Goal: Task Accomplishment & Management: Manage account settings

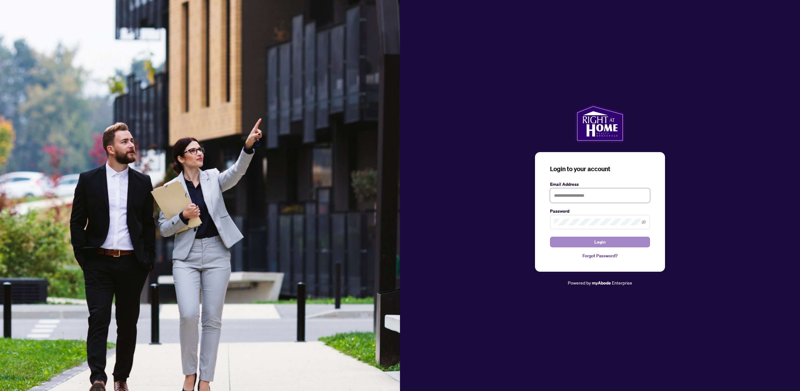
type input "**********"
click at [603, 242] on span "Login" at bounding box center [600, 242] width 11 height 10
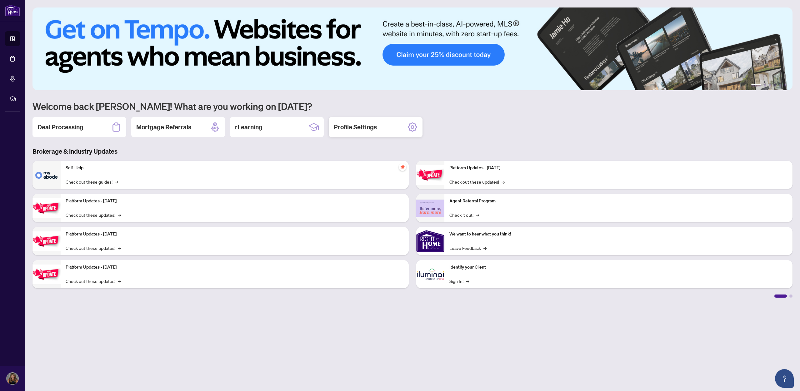
click at [368, 130] on h2 "Profile Settings" at bounding box center [355, 127] width 43 height 9
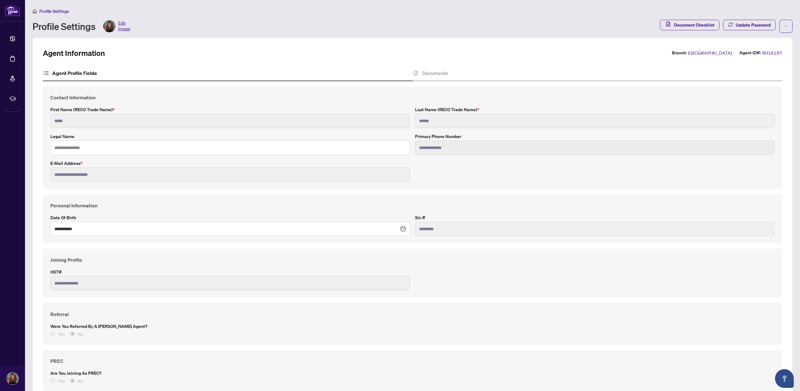
click at [124, 25] on span "Edit Image" at bounding box center [124, 26] width 12 height 13
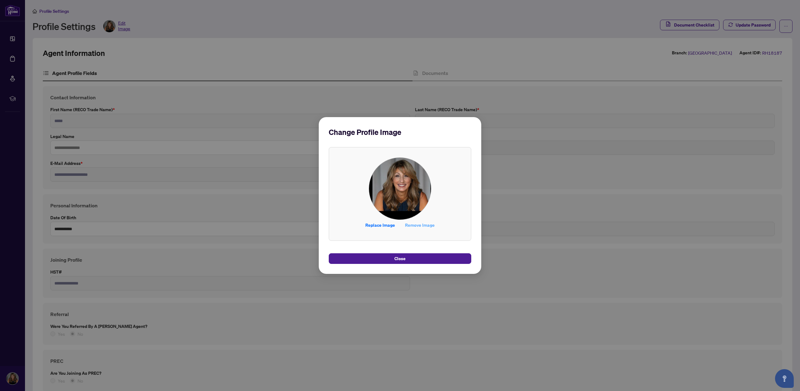
click at [424, 225] on span "Remove Image" at bounding box center [420, 225] width 30 height 10
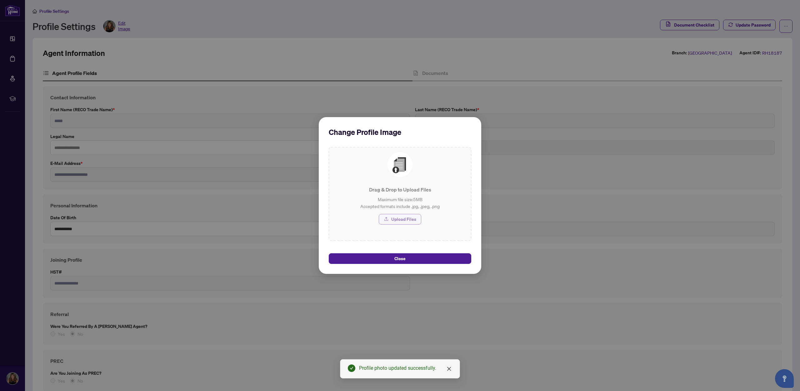
click at [402, 219] on span "Upload Files" at bounding box center [403, 219] width 25 height 10
click at [409, 221] on span "Upload Files" at bounding box center [403, 219] width 25 height 10
click at [409, 222] on span "Upload Files" at bounding box center [403, 219] width 25 height 10
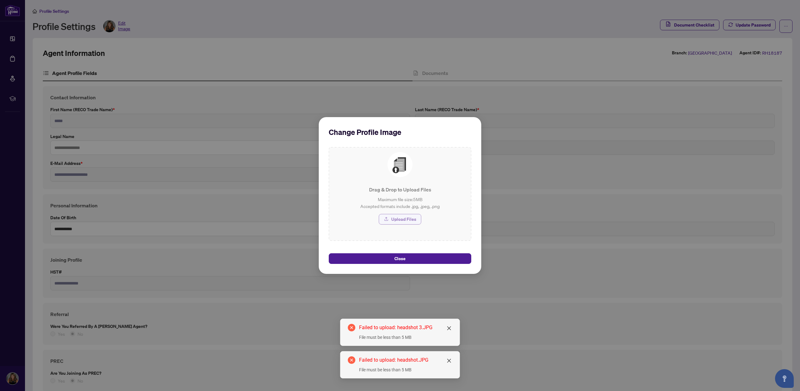
click at [405, 216] on span "Upload Files" at bounding box center [403, 219] width 25 height 10
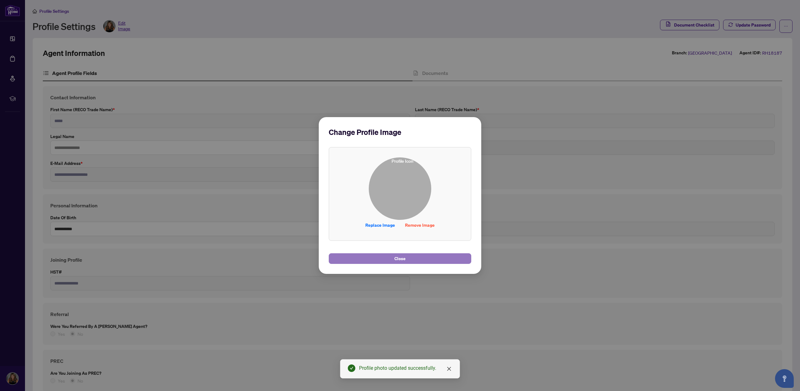
click at [406, 261] on button "Close" at bounding box center [400, 259] width 143 height 11
